Goal: Transaction & Acquisition: Download file/media

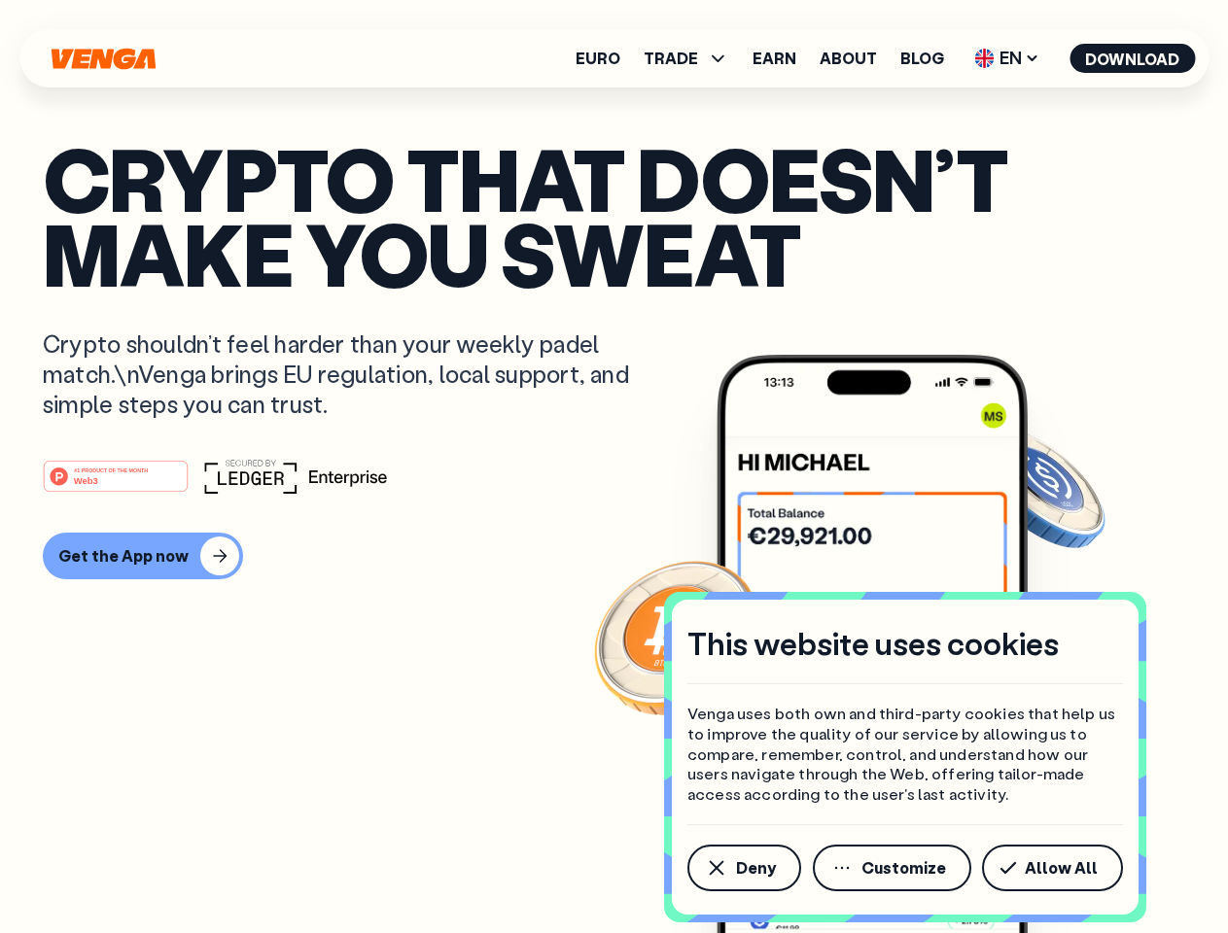
click at [613, 467] on div "#1 PRODUCT OF THE MONTH Web3" at bounding box center [614, 476] width 1142 height 35
click at [743, 868] on span "Deny" at bounding box center [756, 868] width 40 height 16
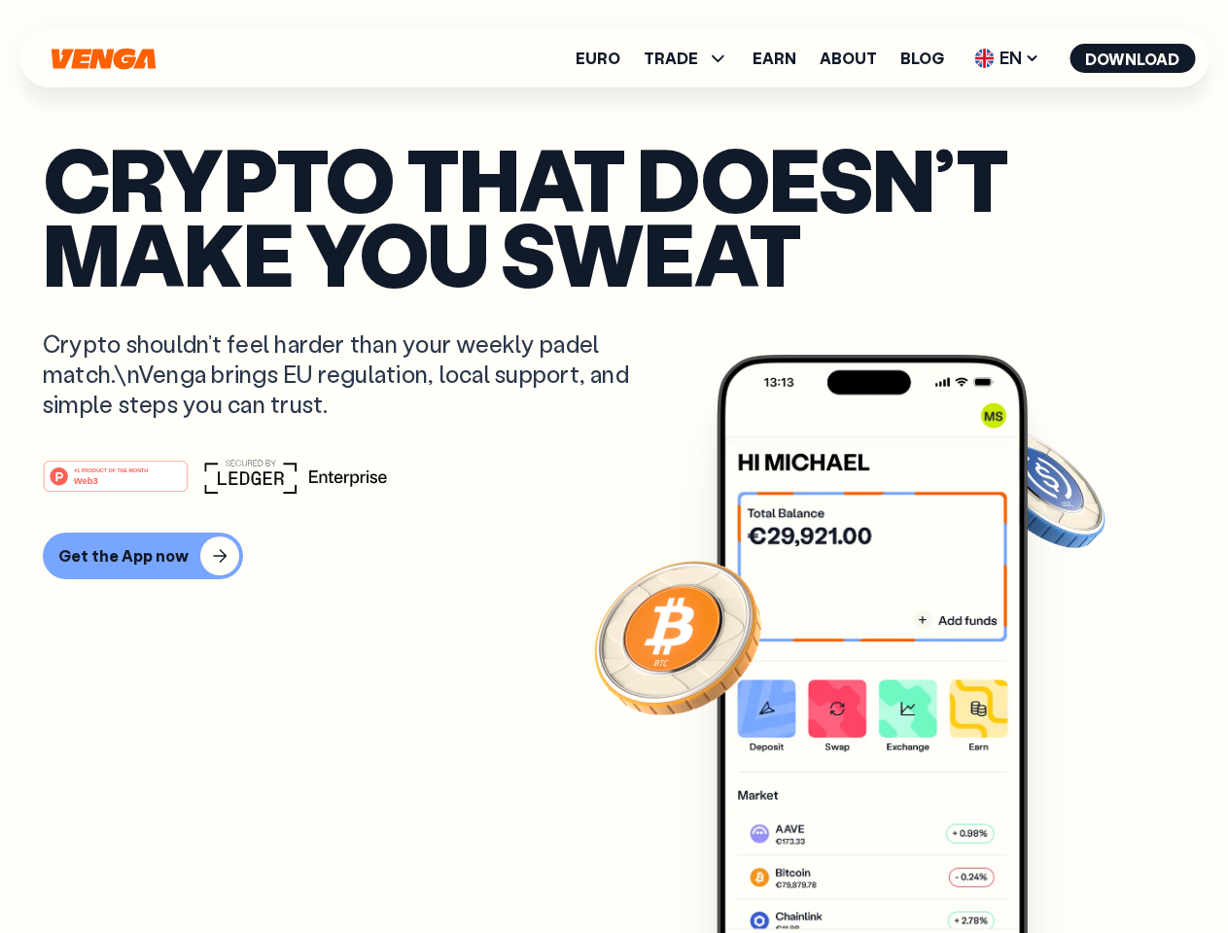
click at [893, 868] on img at bounding box center [871, 680] width 311 height 651
click at [1056, 868] on article "Crypto that doesn’t make you sweat Crypto shouldn’t feel harder than your weekl…" at bounding box center [614, 505] width 1142 height 729
click at [692, 58] on span "TRADE" at bounding box center [670, 59] width 54 height 16
click at [1007, 58] on span "EN" at bounding box center [1006, 58] width 79 height 31
click at [1132, 58] on button "Download" at bounding box center [1131, 58] width 125 height 29
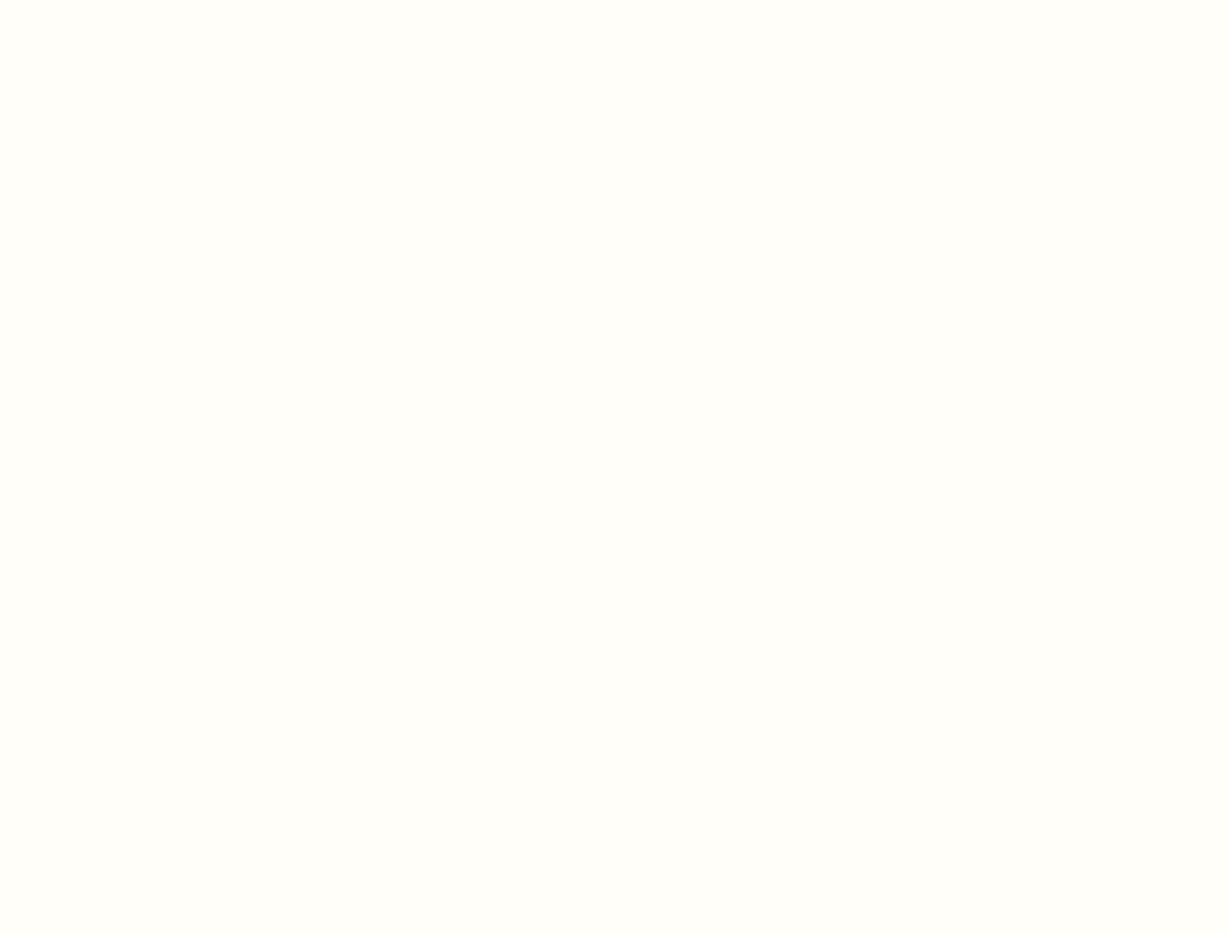
click at [140, 0] on html "This website uses cookies Venga uses both own and third-party cookies that help…" at bounding box center [614, 0] width 1228 height 0
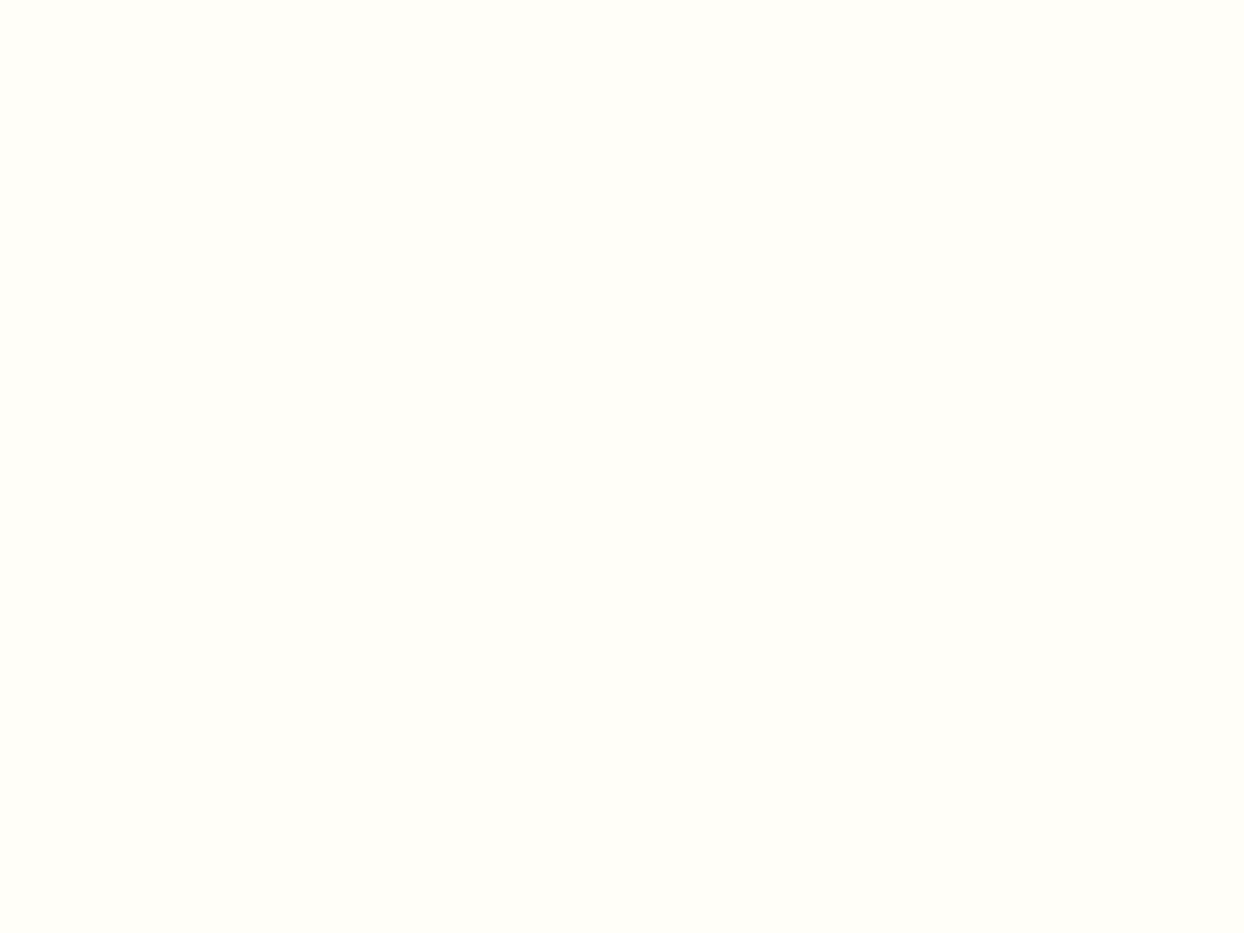
click at [119, 0] on html "This website uses cookies Venga uses both own and third-party cookies that help…" at bounding box center [622, 0] width 1244 height 0
